Goal: Information Seeking & Learning: Learn about a topic

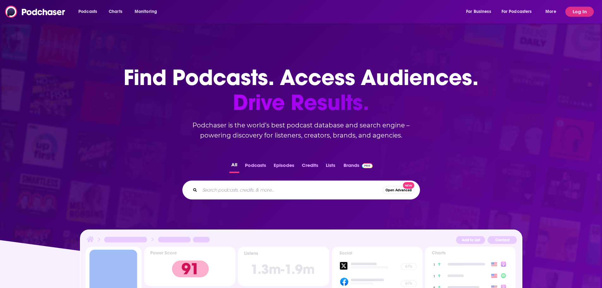
click at [200, 195] on input "Search podcasts, credits, & more..." at bounding box center [291, 190] width 183 height 10
click at [567, 14] on button "Log In" at bounding box center [579, 12] width 28 height 10
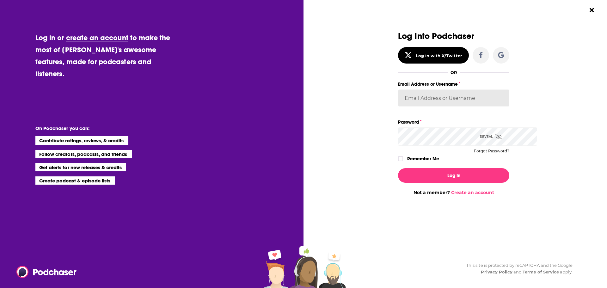
click at [450, 106] on input "Email Address or Username" at bounding box center [453, 97] width 111 height 17
type input "[EMAIL_ADDRESS][DOMAIN_NAME]"
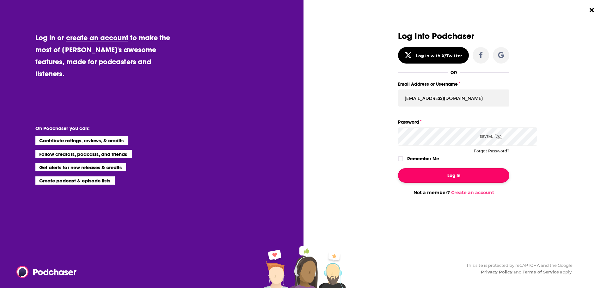
click at [460, 183] on button "Log In" at bounding box center [453, 175] width 111 height 15
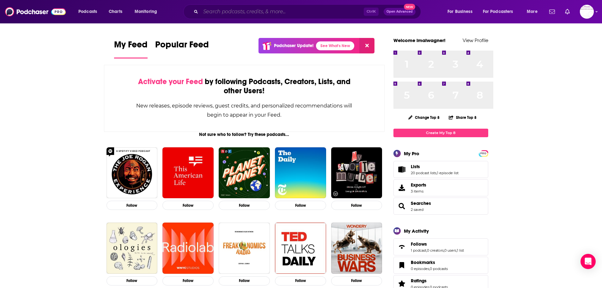
click at [273, 15] on input "Search podcasts, credits, & more..." at bounding box center [282, 12] width 163 height 10
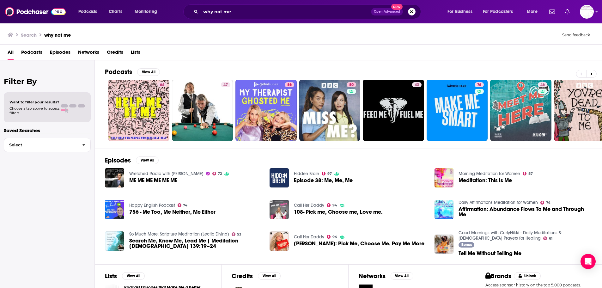
scroll to position [6, 0]
click at [301, 15] on input "why not me" at bounding box center [286, 12] width 170 height 10
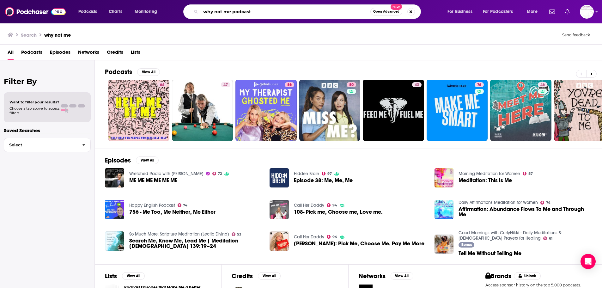
type input "why not me podcast"
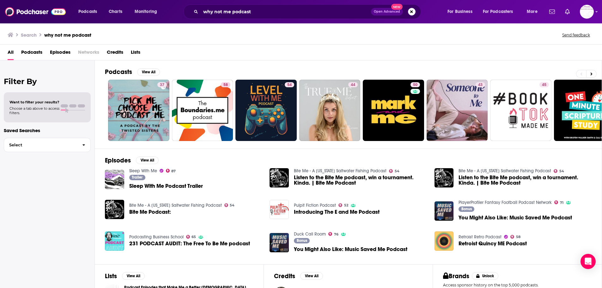
scroll to position [6, 0]
click at [42, 58] on span "Podcasts" at bounding box center [31, 53] width 21 height 13
